Goal: Task Accomplishment & Management: Complete application form

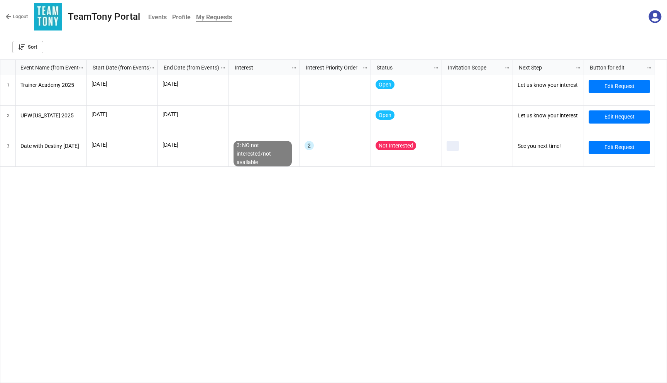
scroll to position [319, 662]
click at [609, 149] on link "Edit Request" at bounding box center [618, 147] width 61 height 13
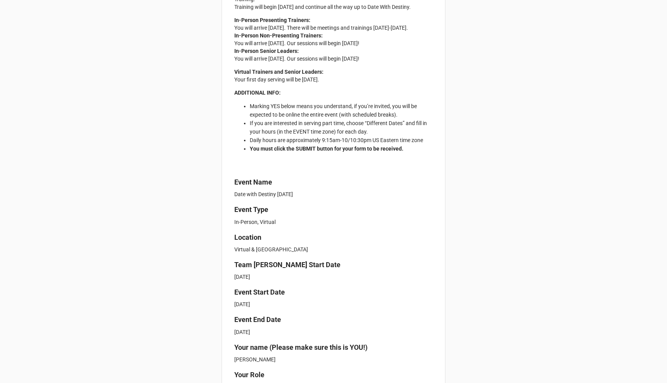
scroll to position [301, 0]
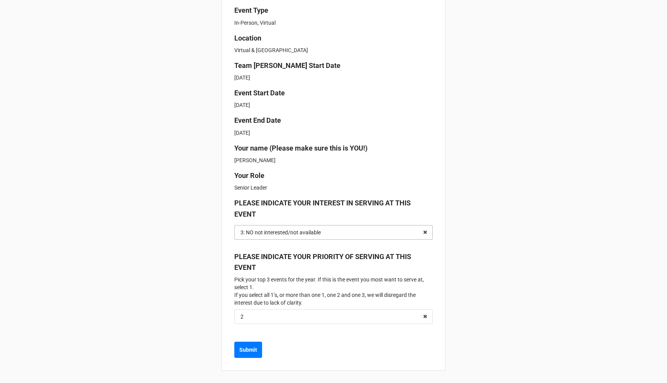
click at [284, 232] on div "3: NO not interested/not available" at bounding box center [280, 232] width 80 height 5
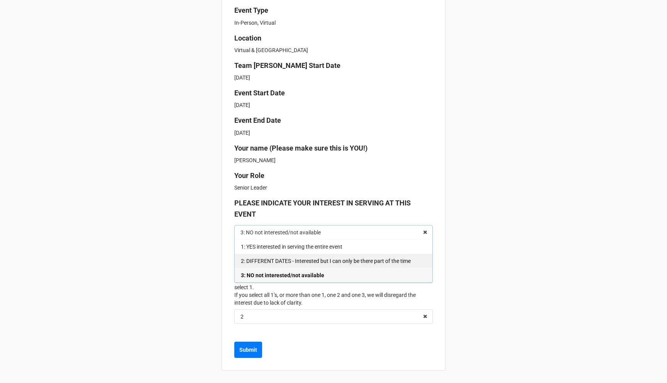
click at [283, 258] on span "2: DIFFERENT DATES - Interested but I can only be there part of the time" at bounding box center [326, 261] width 170 height 6
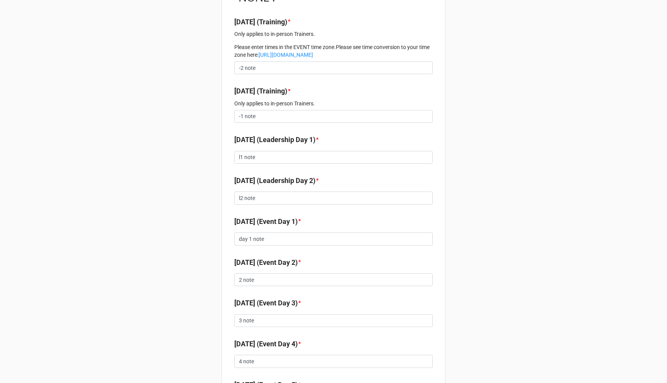
scroll to position [790, 0]
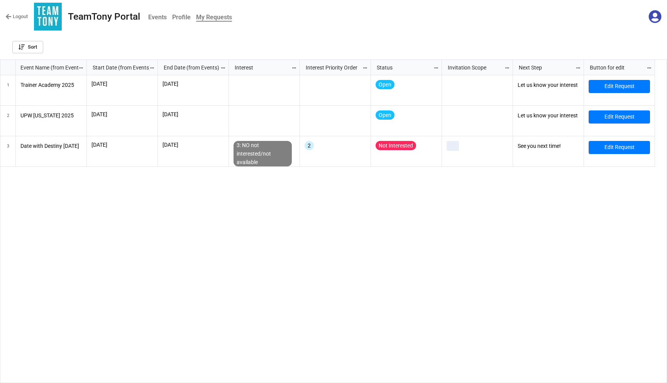
scroll to position [319, 662]
click at [630, 146] on link "Edit Request" at bounding box center [618, 147] width 61 height 13
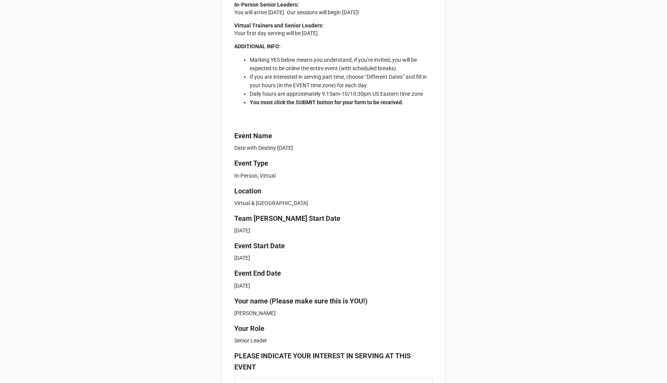
scroll to position [301, 0]
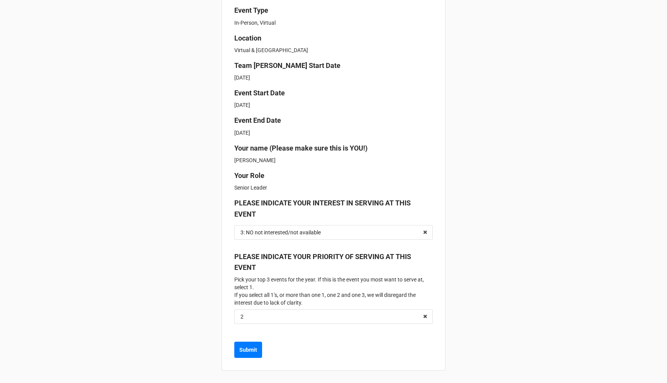
drag, startPoint x: 232, startPoint y: 254, endPoint x: 313, endPoint y: 301, distance: 93.7
click at [313, 301] on label "PLEASE INDICATE YOUR PRIORITY OF SERVING AT THIS EVENT Pick your top 3 events f…" at bounding box center [333, 279] width 198 height 56
copy label "PLEASE INDICATE YOUR PRIORITY OF SERVING AT THIS EVENT Pick your top 3 events f…"
